Goal: Task Accomplishment & Management: Manage account settings

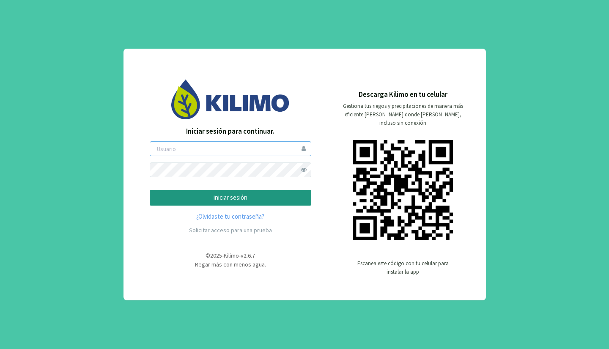
click at [175, 147] on input "email" at bounding box center [230, 148] width 161 height 15
type input "mistolancho"
click at [150, 190] on button "iniciar sesión" at bounding box center [230, 198] width 161 height 16
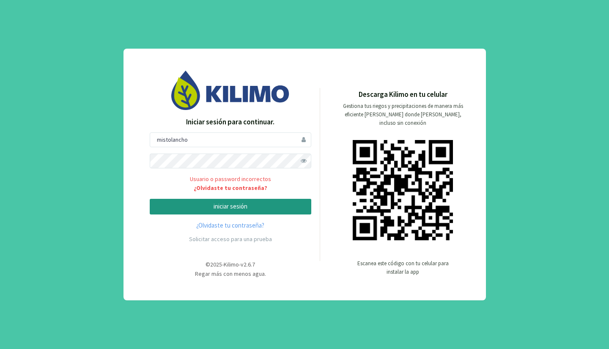
click at [222, 204] on p "iniciar sesión" at bounding box center [230, 207] width 147 height 10
click at [108, 164] on div "Iniciar sesión para continuar. mistolancho Usuario o password incorrectos ¿Olvi…" at bounding box center [304, 174] width 609 height 349
click at [150, 199] on button "iniciar sesión" at bounding box center [230, 207] width 161 height 16
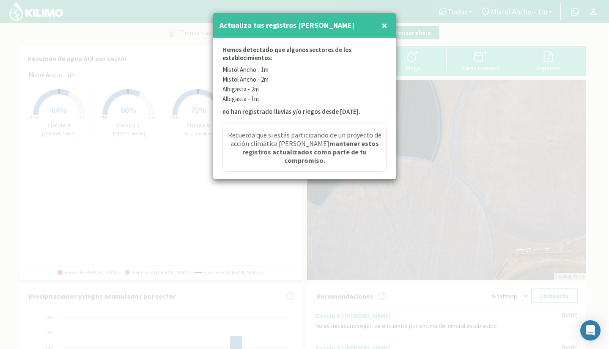
click at [383, 25] on span "×" at bounding box center [384, 25] width 6 height 14
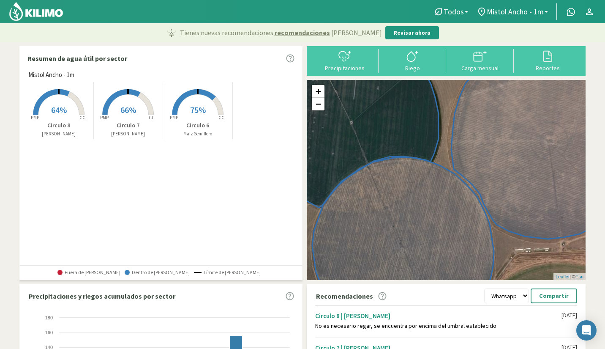
click at [549, 10] on link "Mistol Ancho - 1m" at bounding box center [513, 12] width 80 height 16
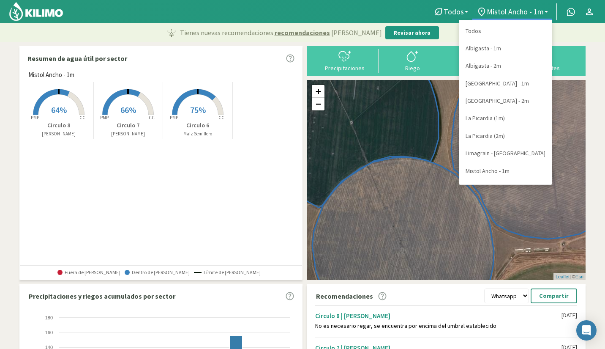
click at [506, 86] on link "[GEOGRAPHIC_DATA] - 1m" at bounding box center [506, 83] width 93 height 17
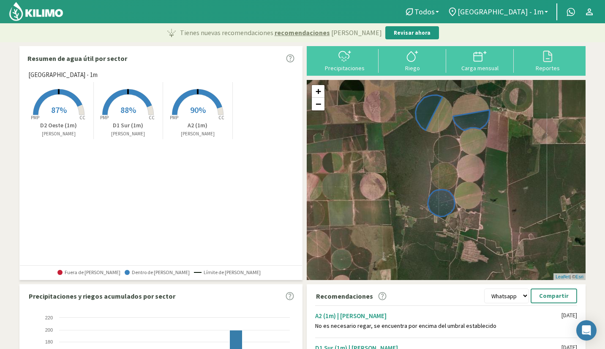
drag, startPoint x: 534, startPoint y: 155, endPoint x: 537, endPoint y: 129, distance: 26.5
click at [537, 129] on div "+ − Leaflet | © Esri" at bounding box center [446, 180] width 279 height 200
